Goal: Check status: Check status

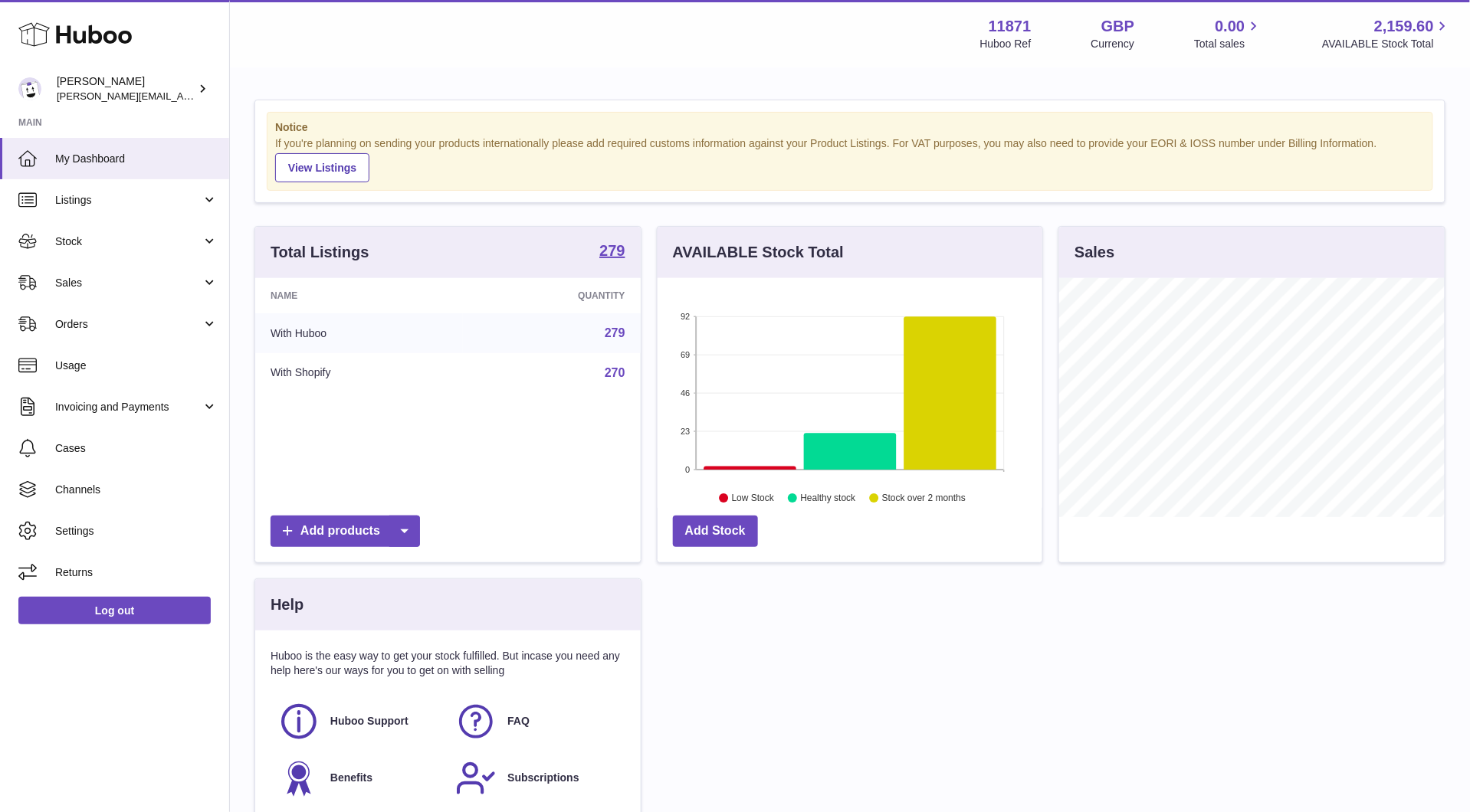
scroll to position [239, 384]
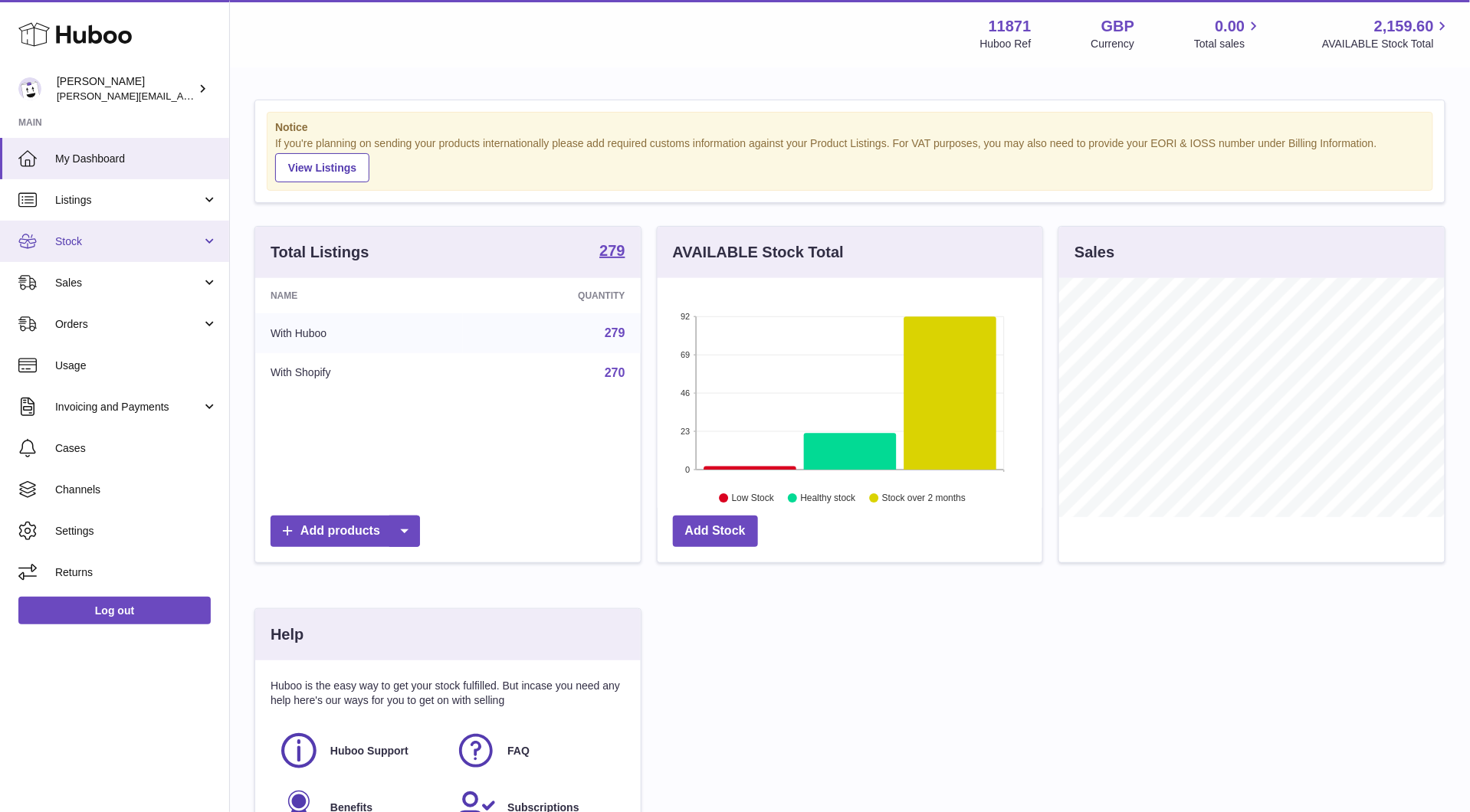
click at [166, 242] on span "Stock" at bounding box center [129, 242] width 146 height 15
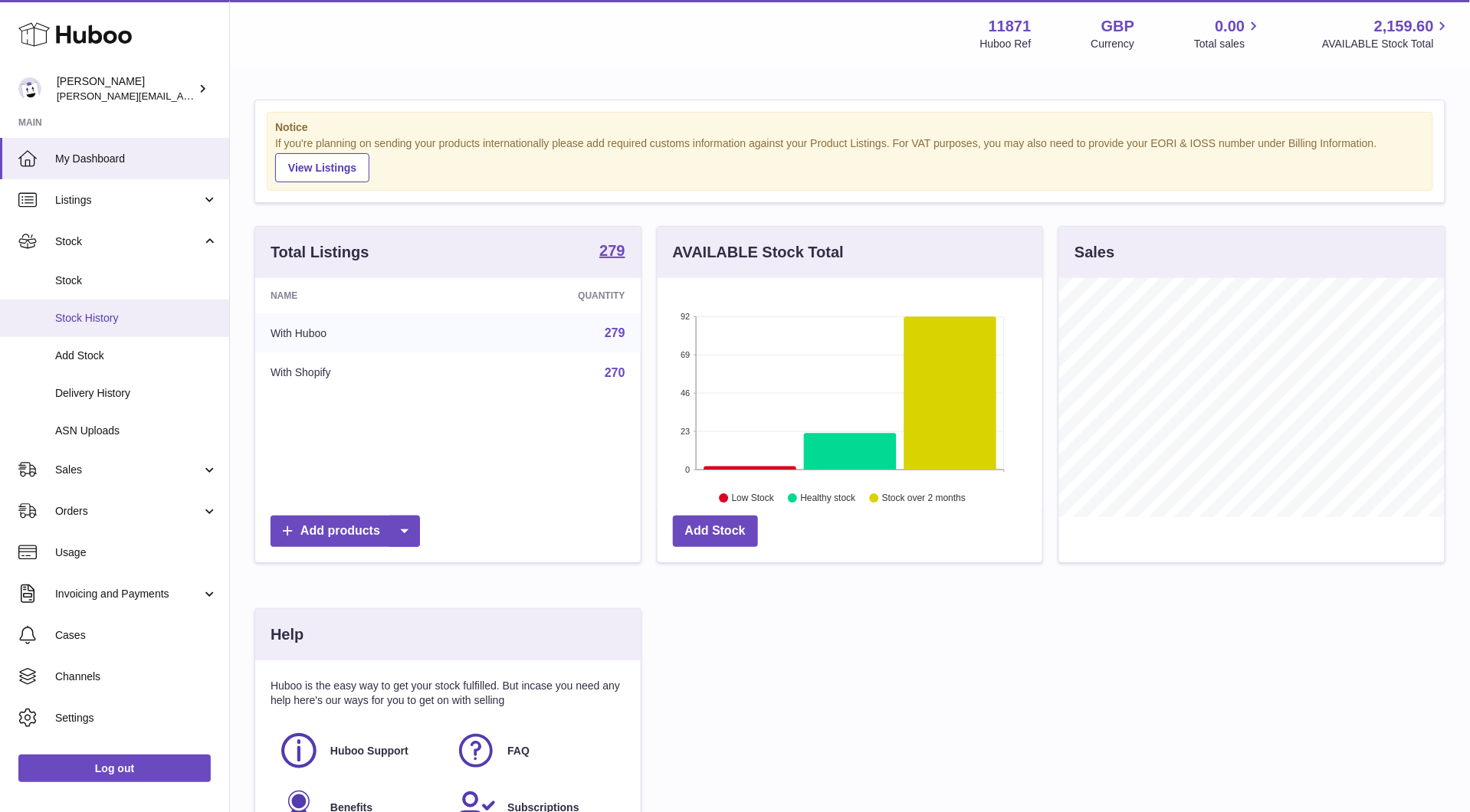
click at [184, 313] on span "Stock History" at bounding box center [136, 319] width 162 height 15
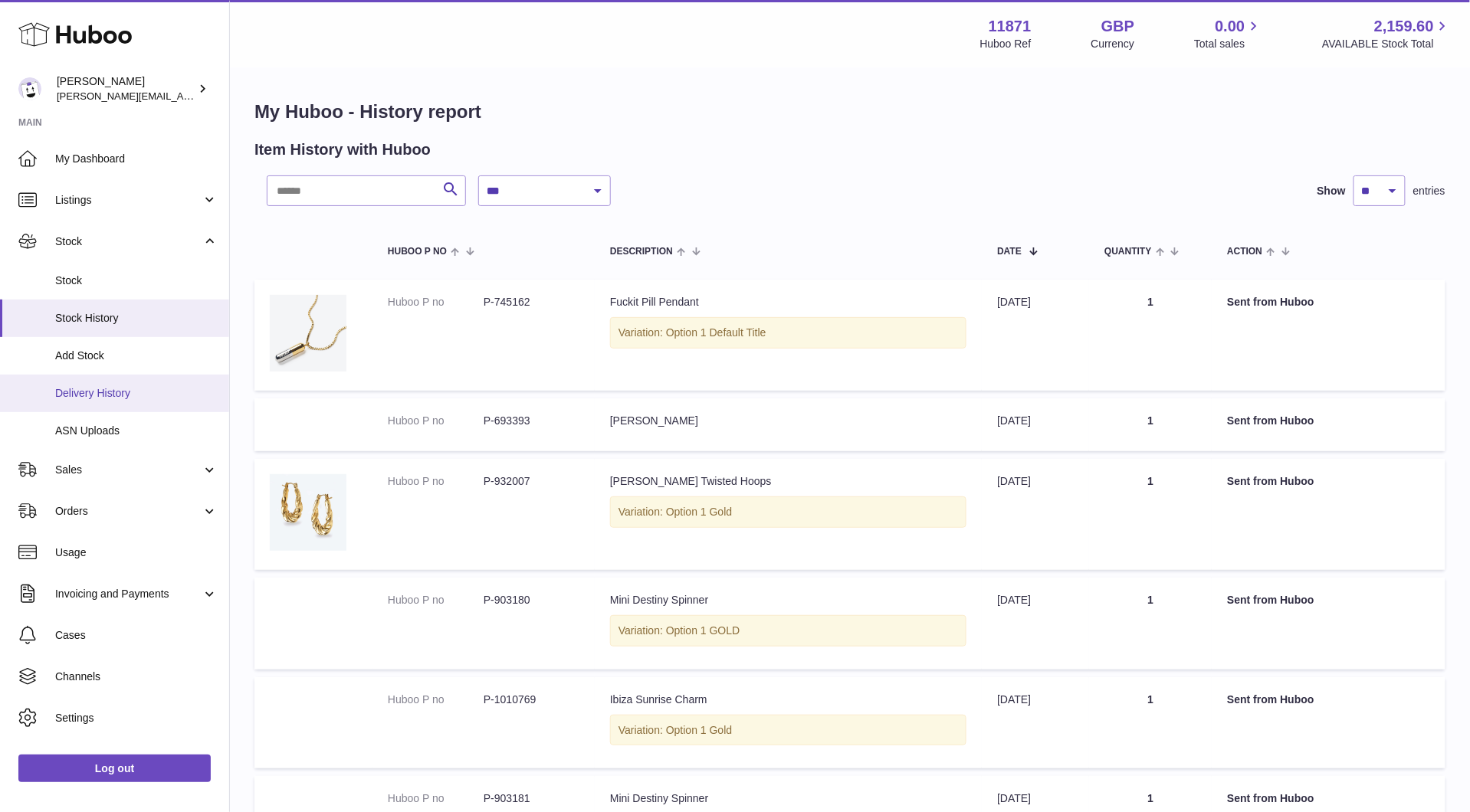
click at [103, 394] on span "Delivery History" at bounding box center [136, 394] width 162 height 15
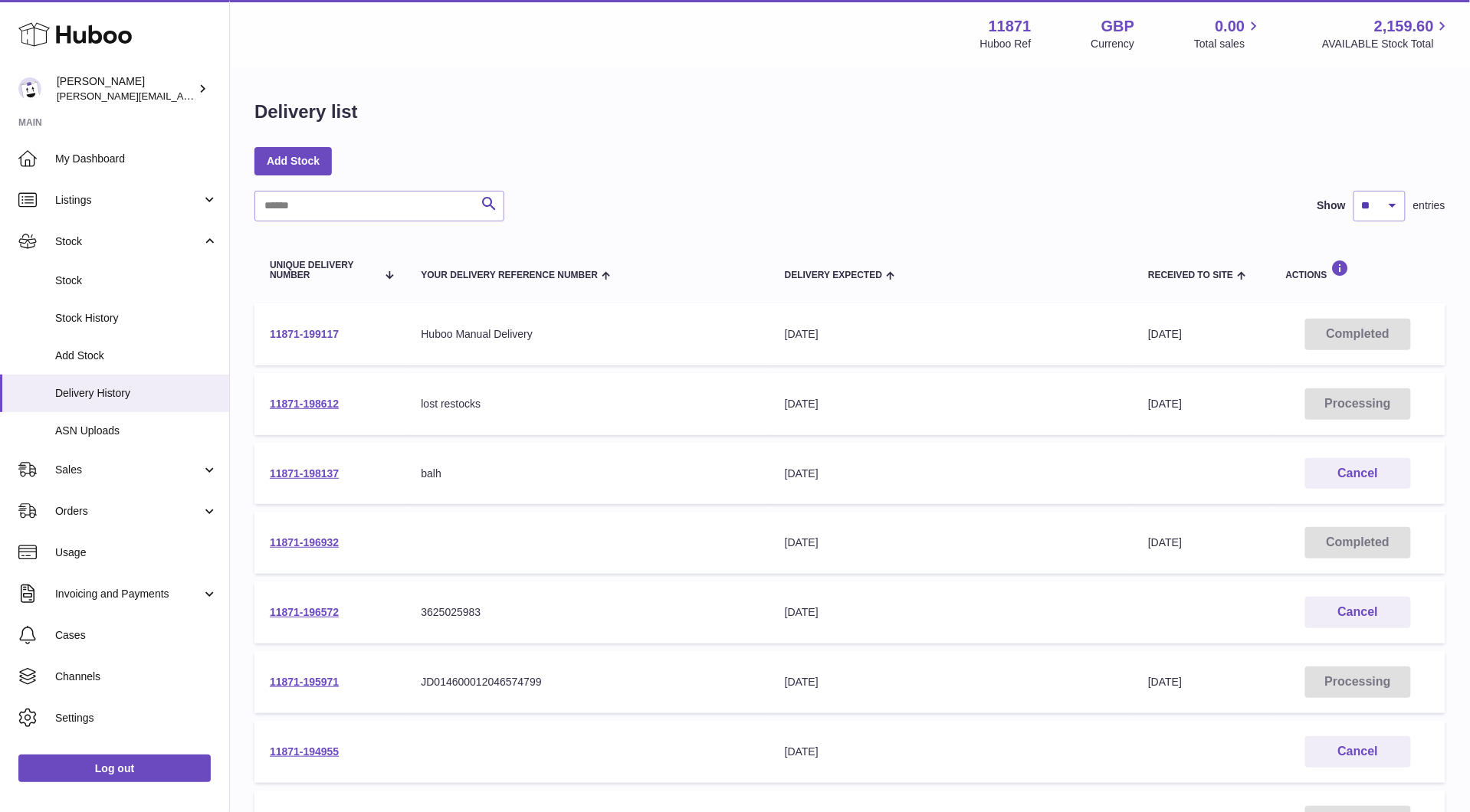
click at [314, 335] on link "11871-199117" at bounding box center [304, 333] width 69 height 12
click at [131, 349] on span "Add Stock" at bounding box center [136, 356] width 162 height 15
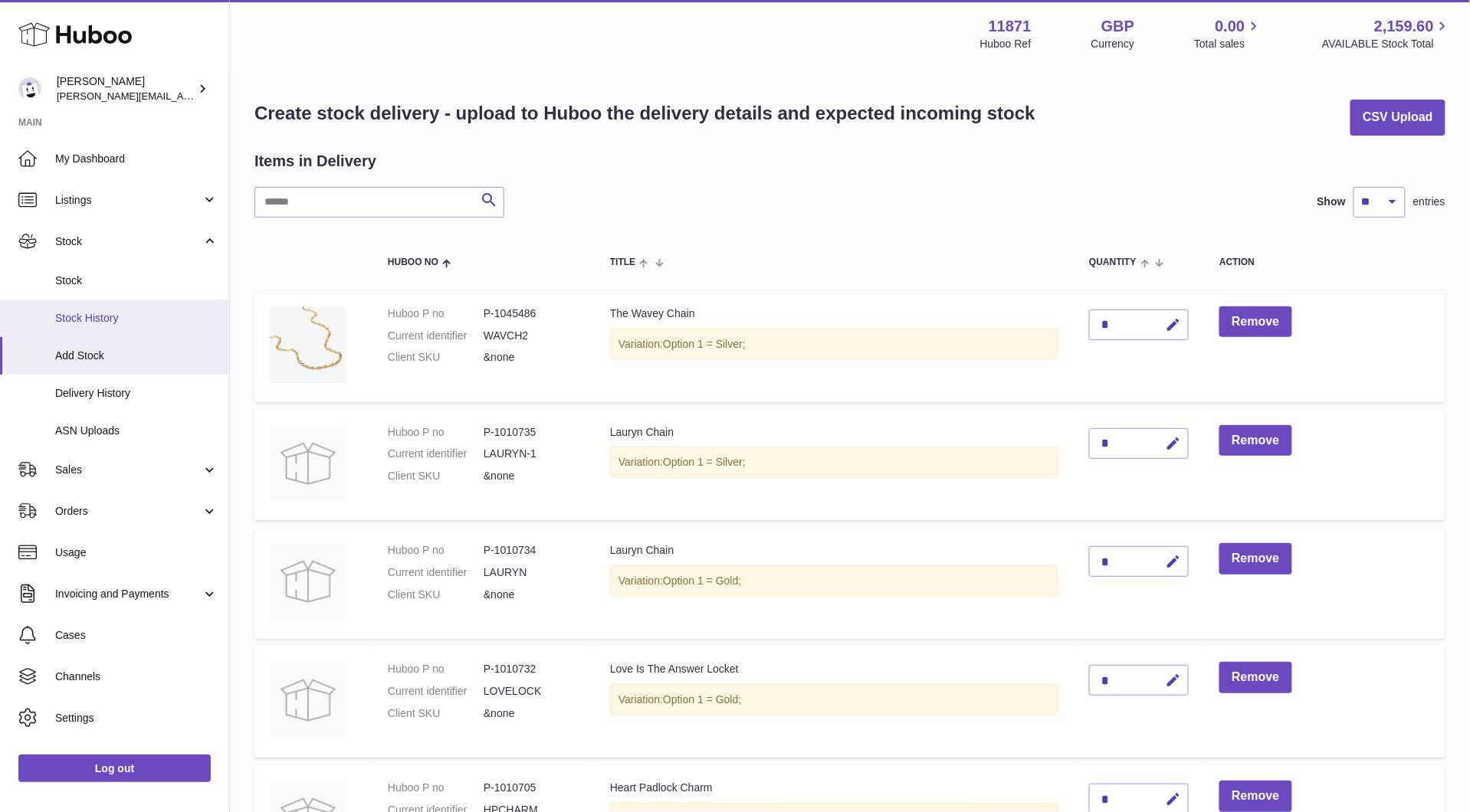
click at [120, 320] on span "Stock History" at bounding box center [136, 319] width 162 height 15
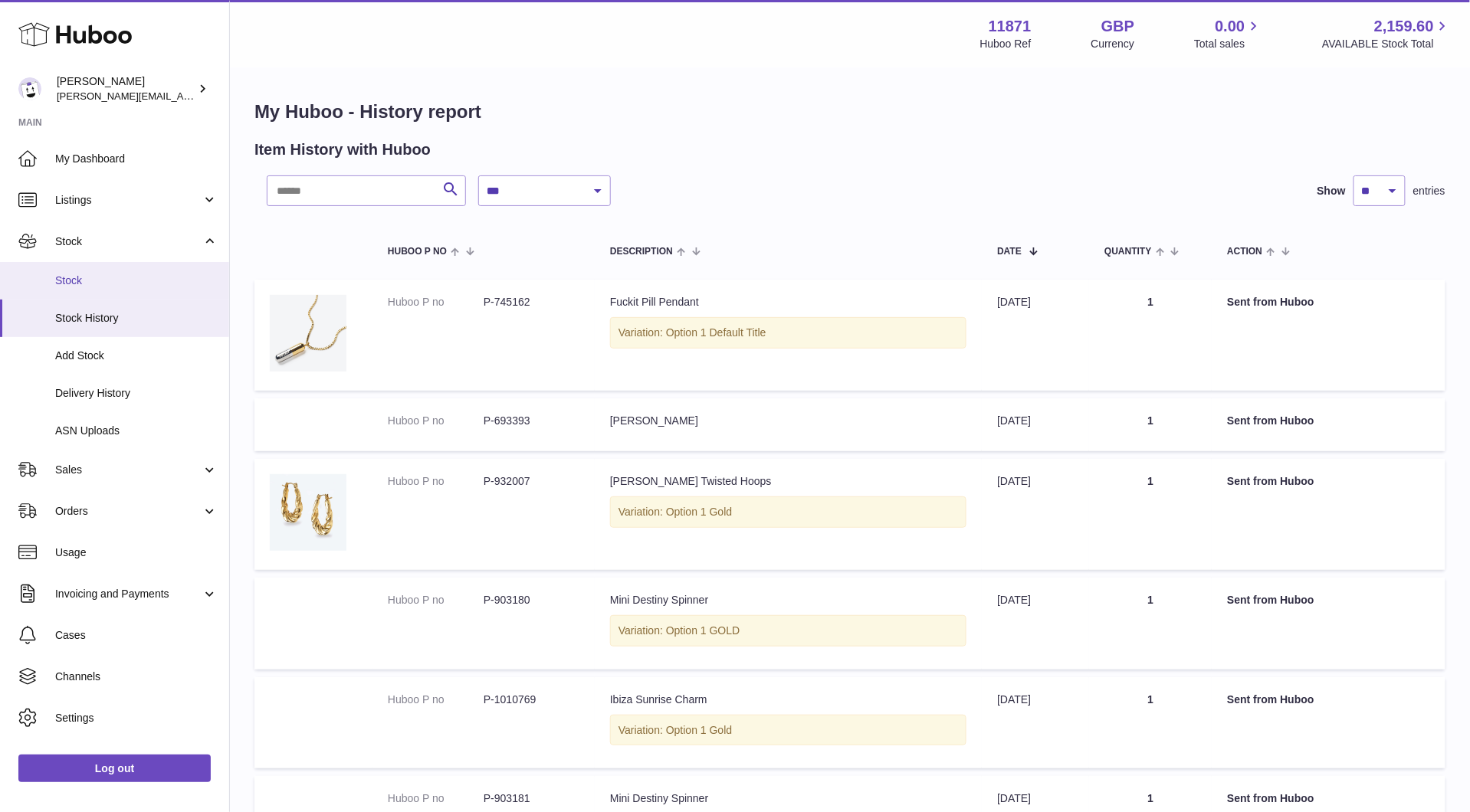
click at [136, 282] on span "Stock" at bounding box center [136, 281] width 162 height 15
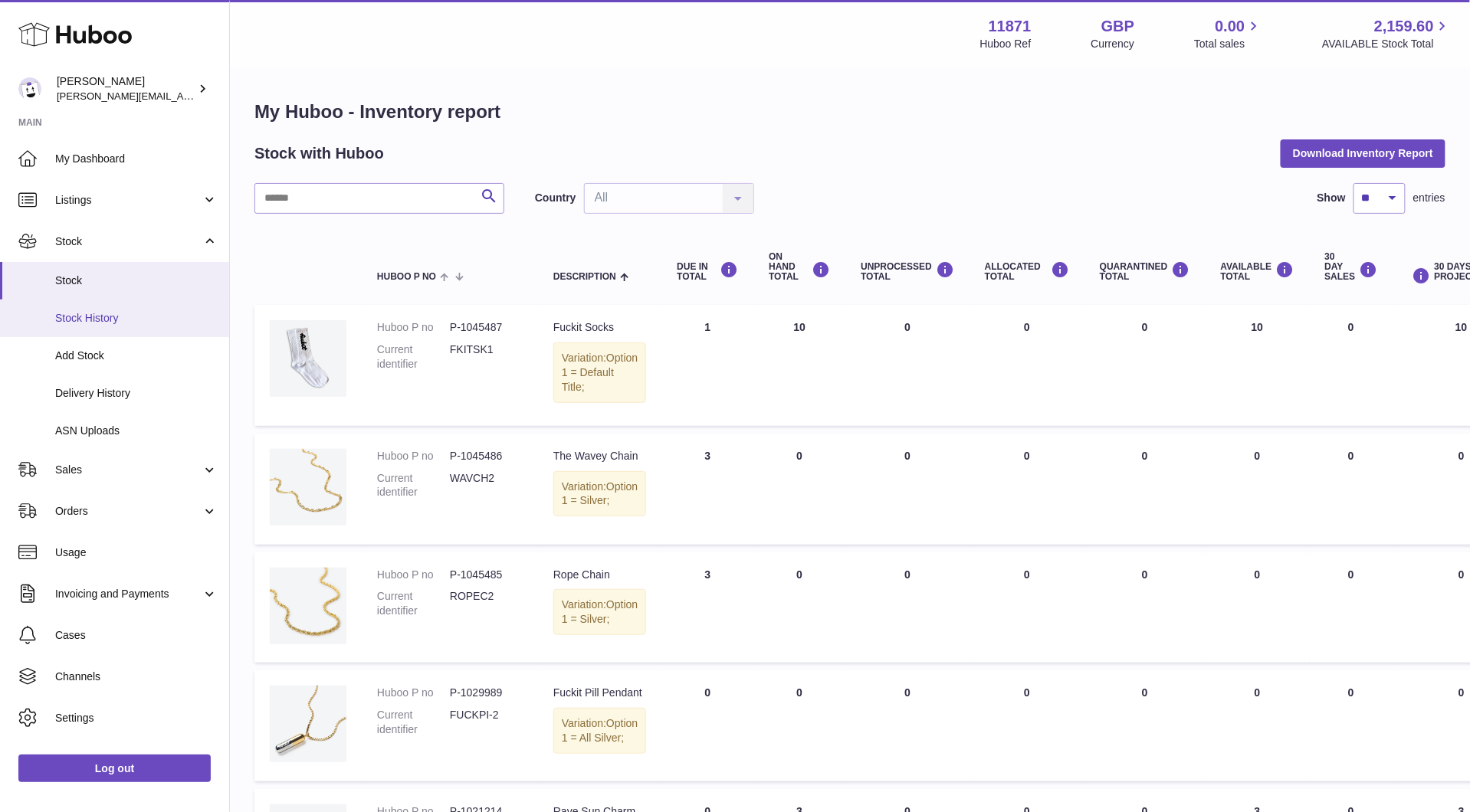
click at [62, 319] on span "Stock History" at bounding box center [136, 319] width 162 height 15
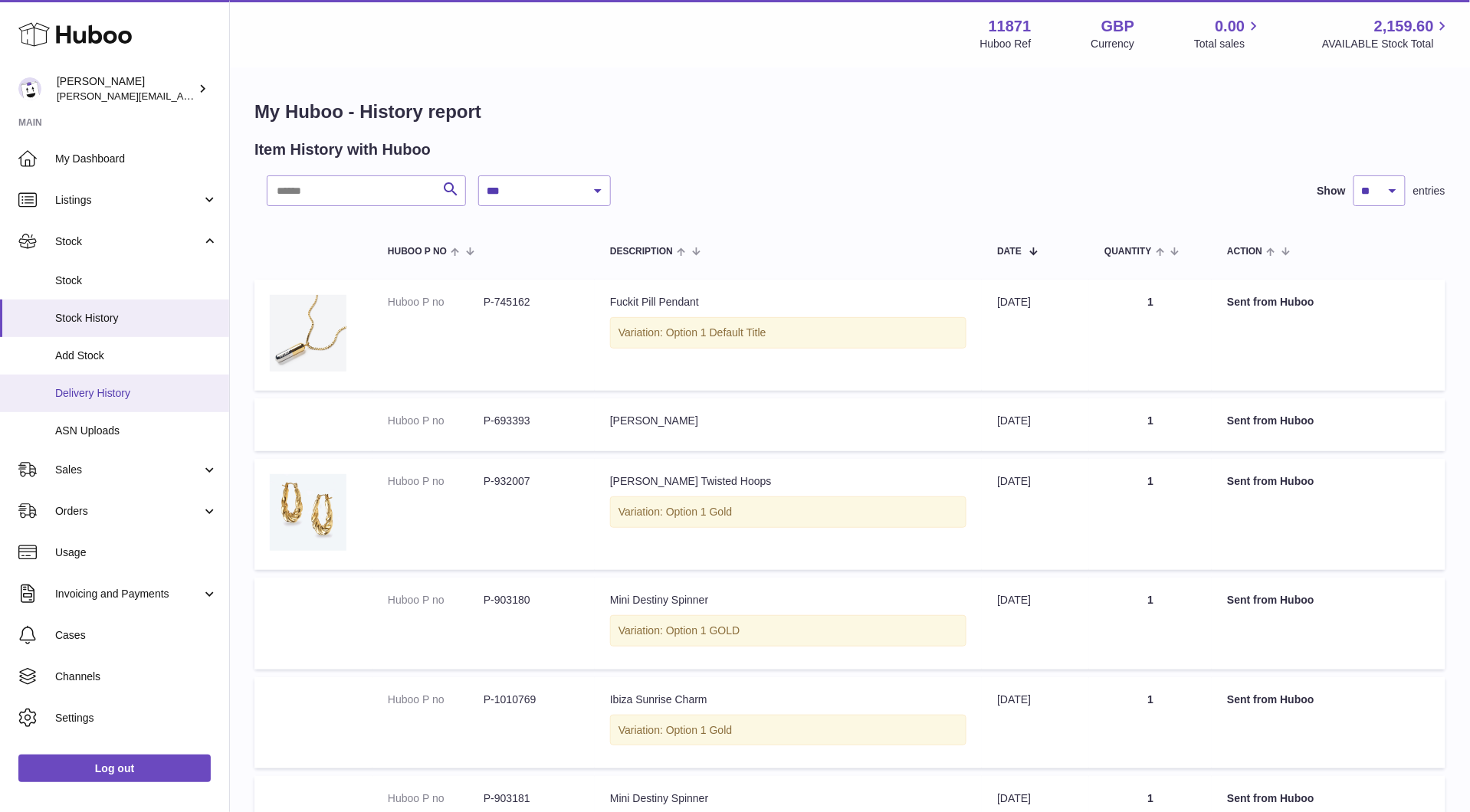
click at [111, 389] on span "Delivery History" at bounding box center [136, 394] width 162 height 15
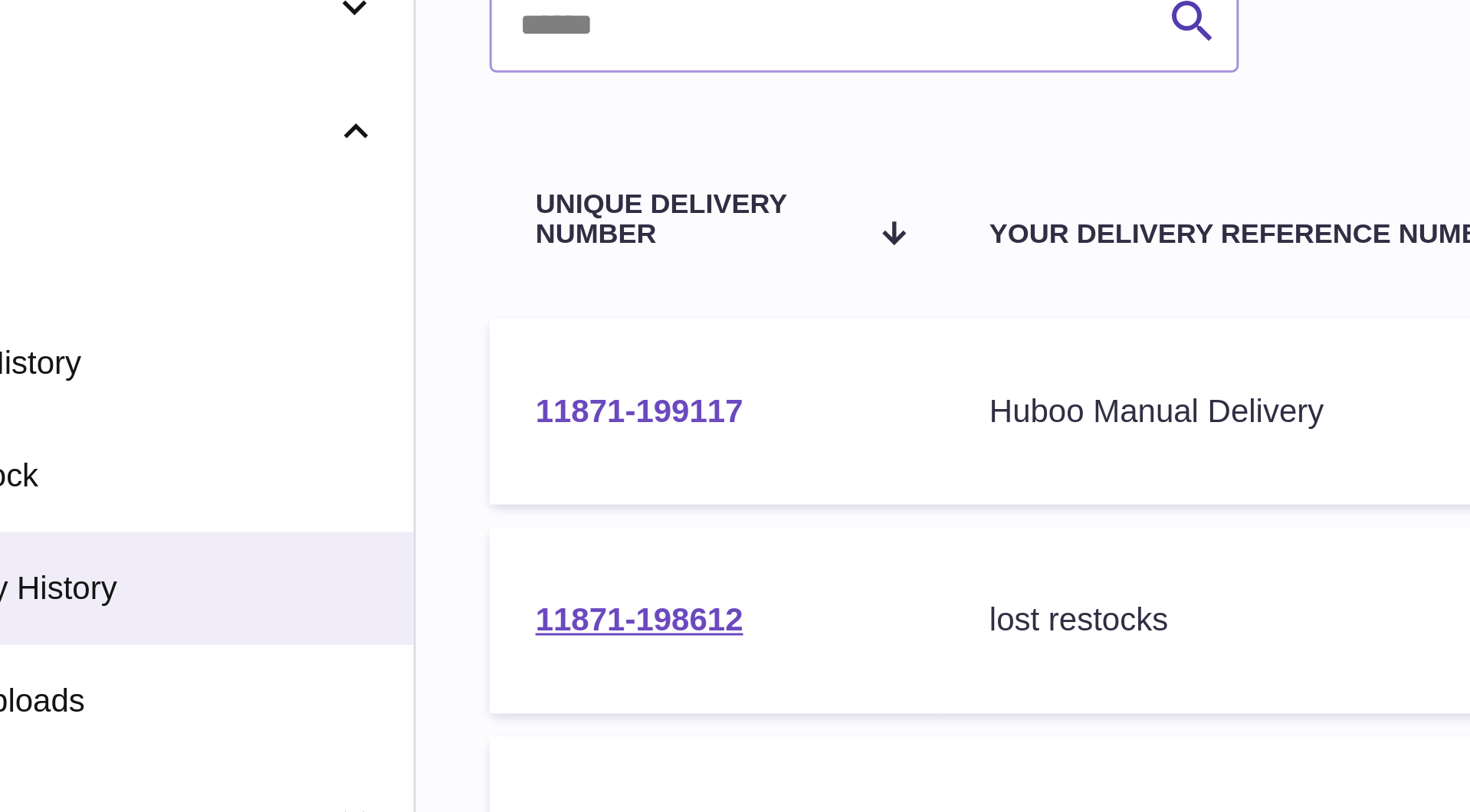
click at [270, 328] on link "11871-199117" at bounding box center [304, 333] width 69 height 12
